Goal: Task Accomplishment & Management: Use online tool/utility

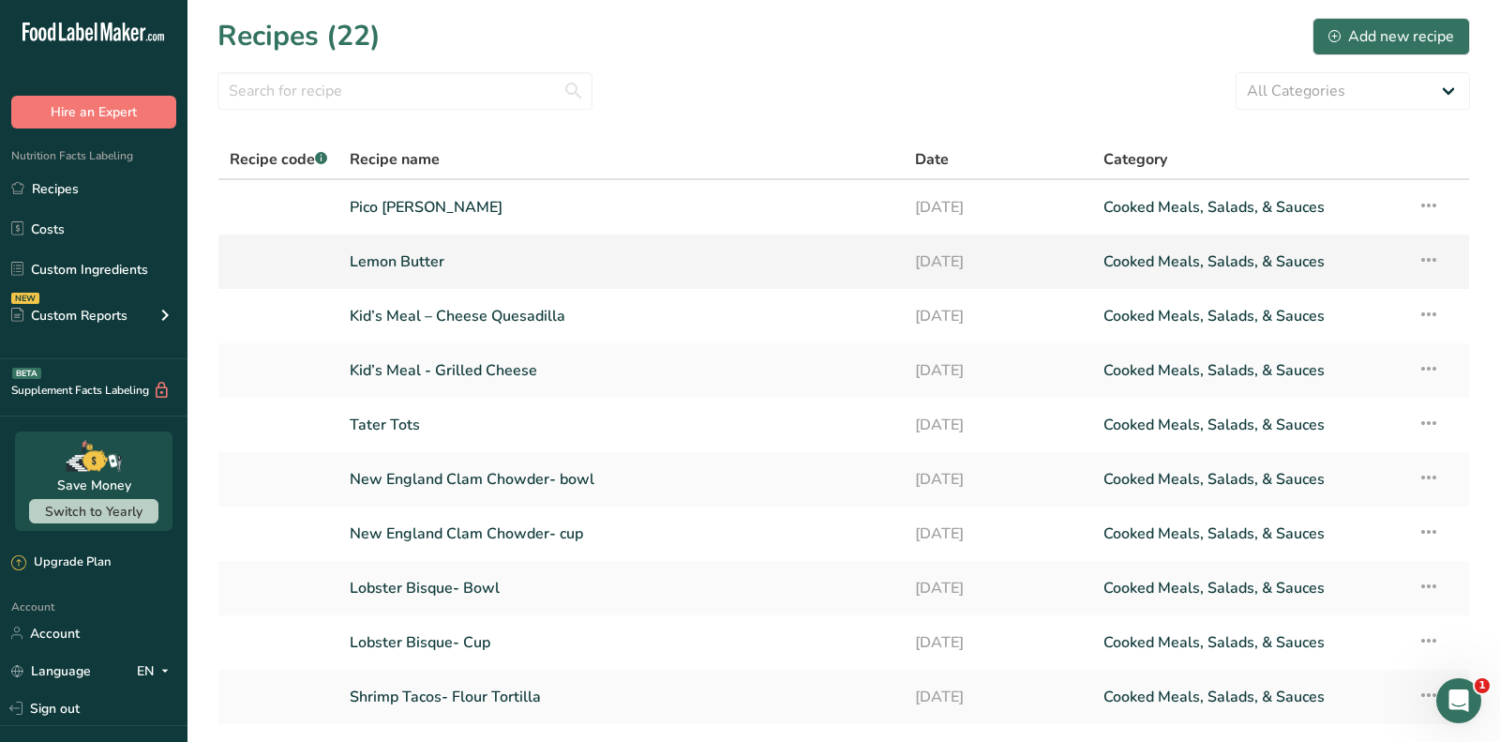
click at [392, 257] on link "Lemon Butter" at bounding box center [621, 261] width 543 height 39
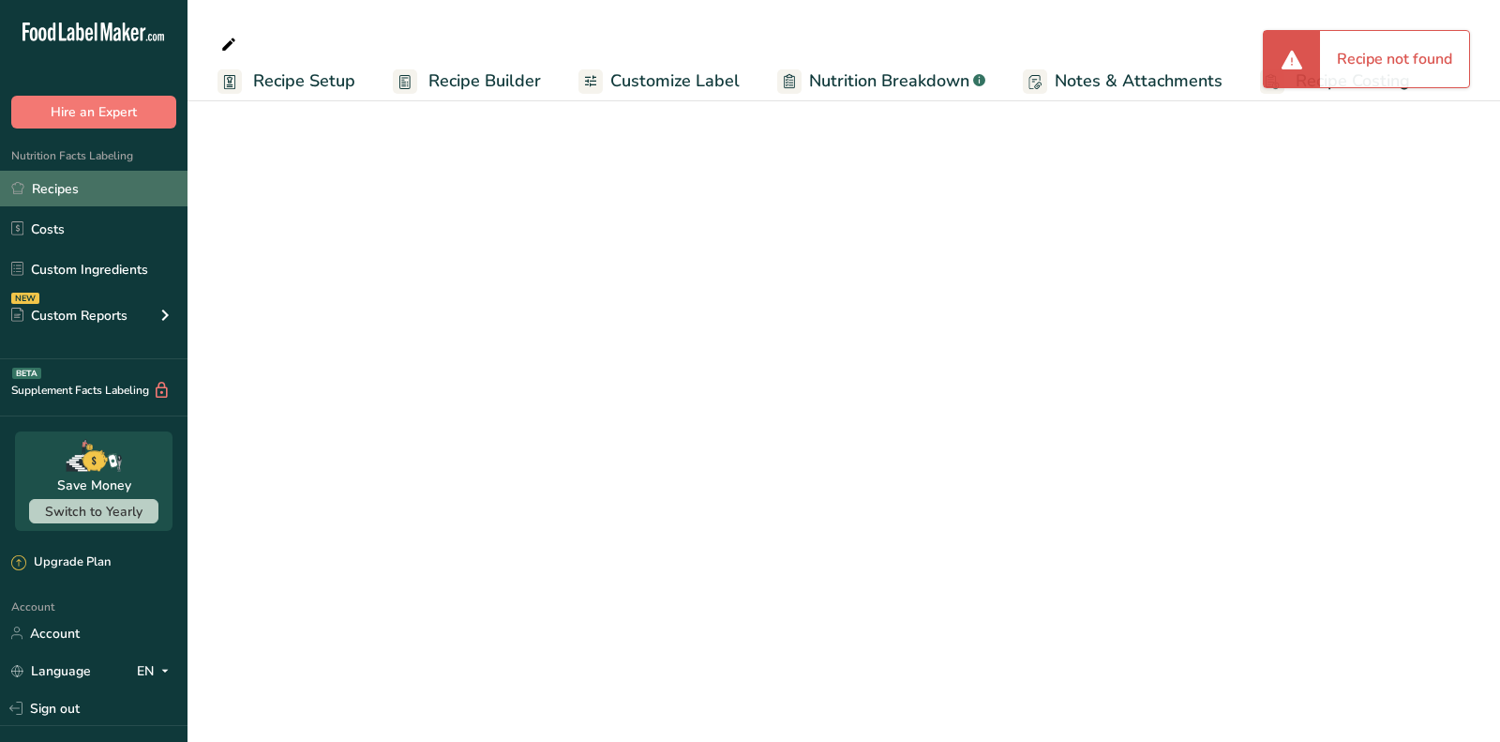
click at [83, 187] on link "Recipes" at bounding box center [94, 189] width 188 height 36
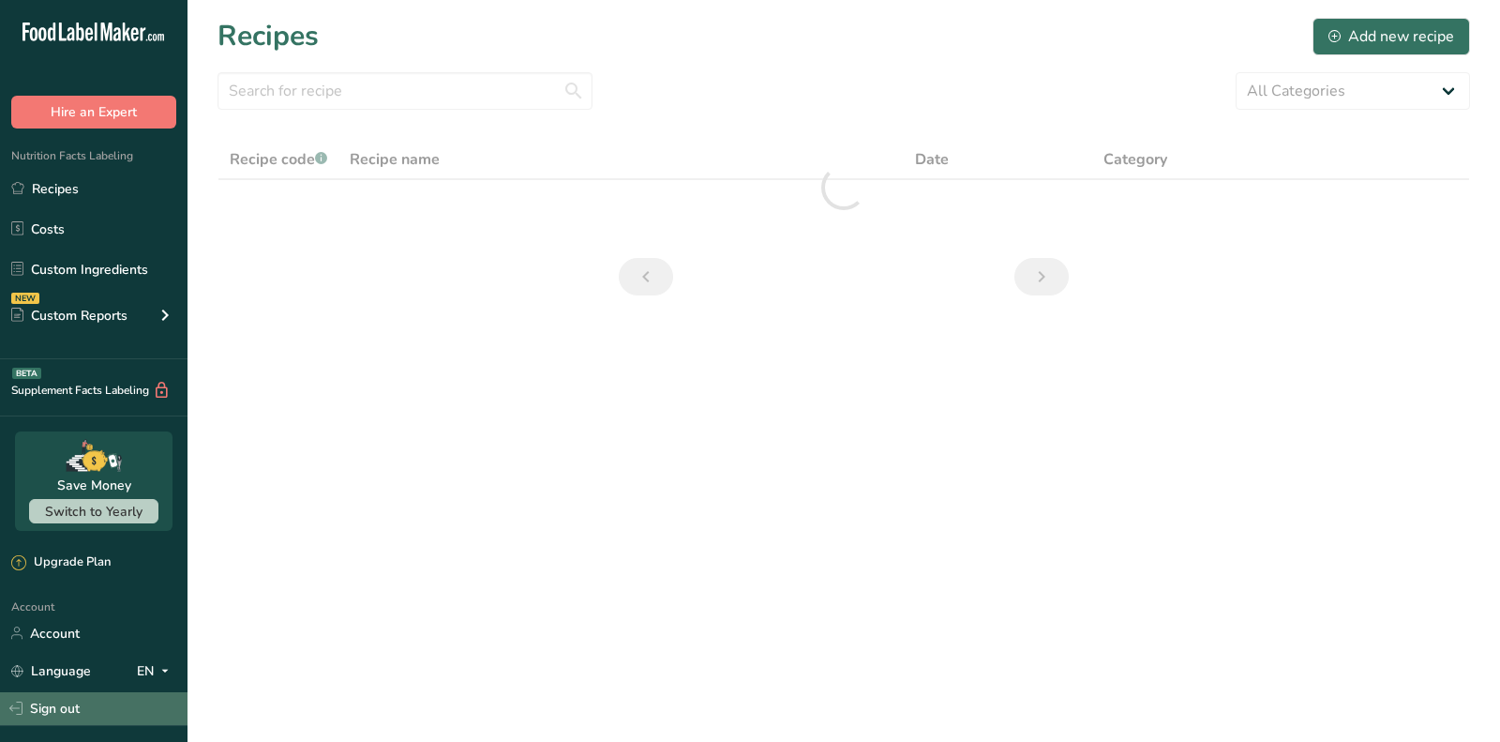
click at [65, 716] on link "Sign out" at bounding box center [94, 708] width 188 height 33
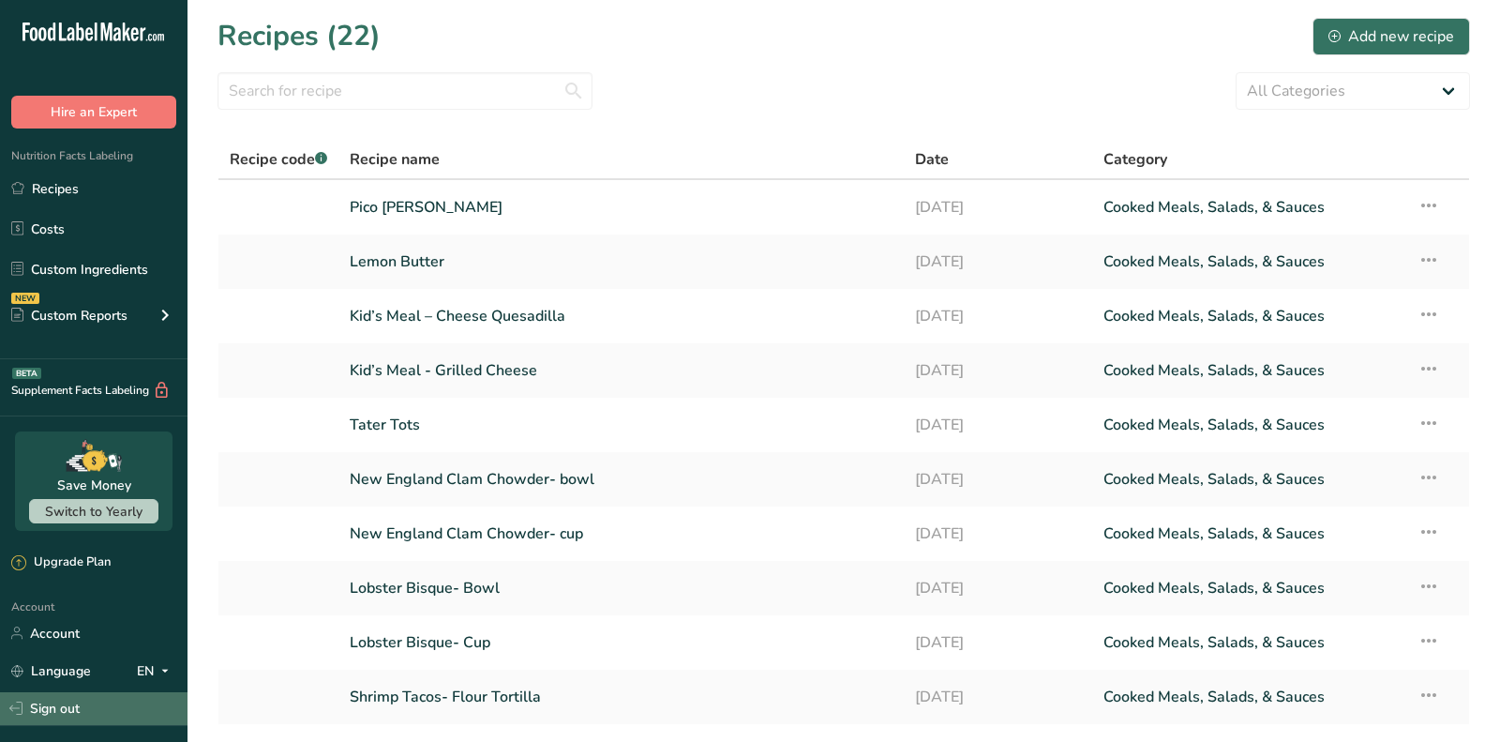
click at [65, 716] on link "Sign out" at bounding box center [94, 708] width 188 height 33
click at [85, 704] on link "Sign out" at bounding box center [94, 708] width 188 height 33
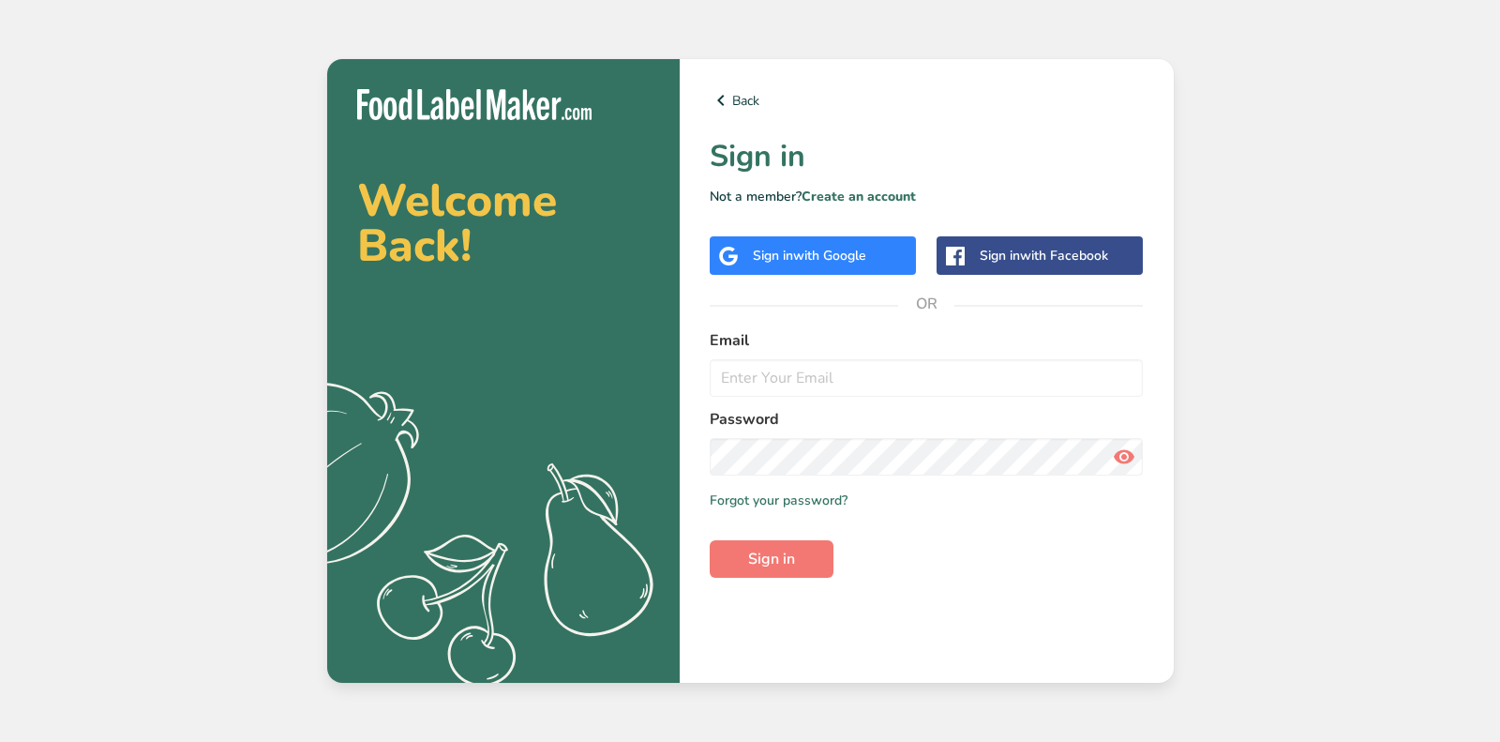
click at [809, 246] on div "Sign in with Google" at bounding box center [809, 256] width 113 height 20
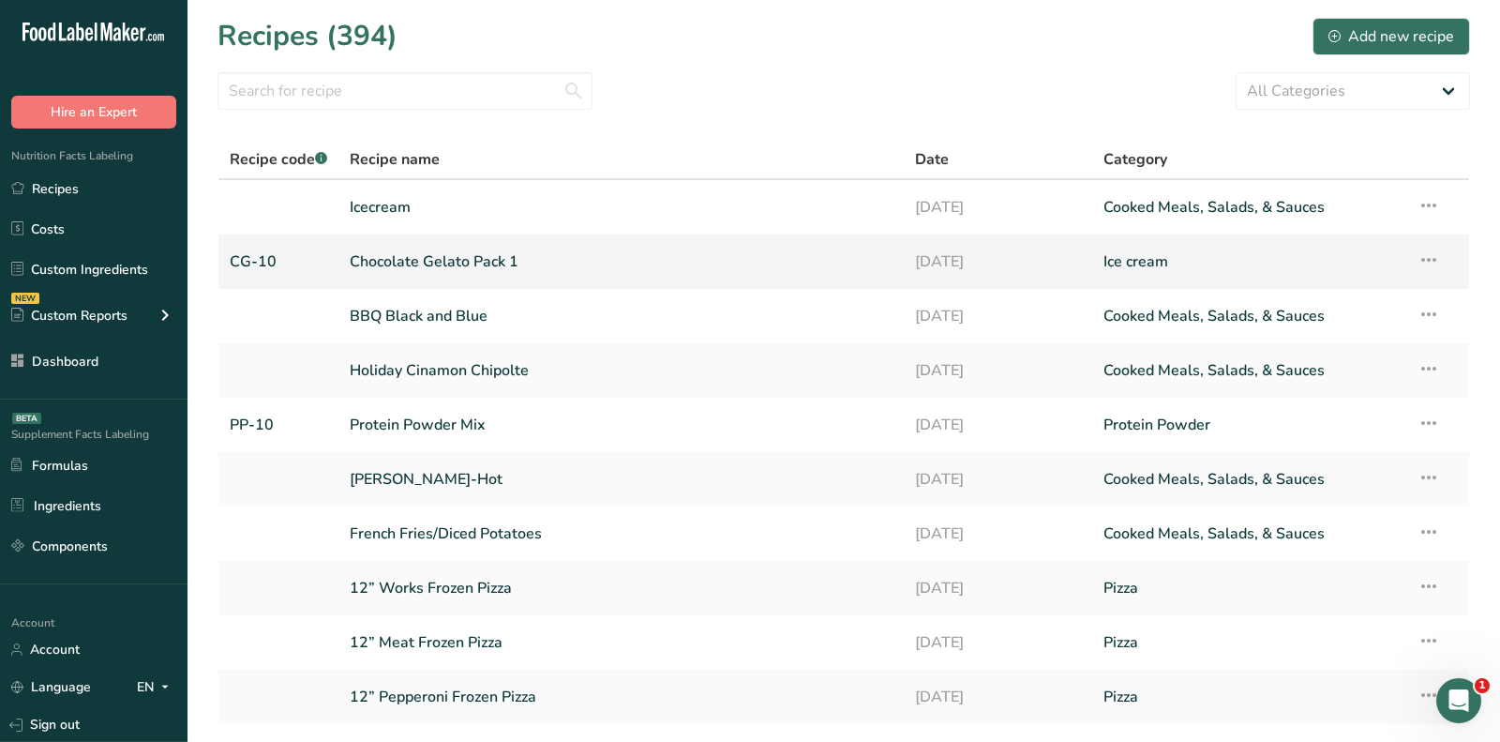
click at [384, 242] on link "Chocolate Gelato Pack 1" at bounding box center [621, 261] width 543 height 39
